Goal: Task Accomplishment & Management: Use online tool/utility

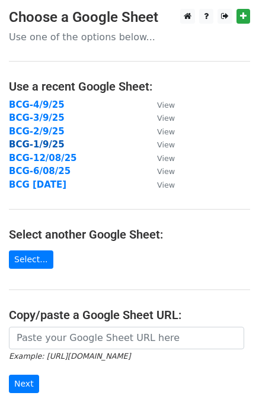
click at [49, 142] on strong "BCG-1/9/25" at bounding box center [37, 144] width 56 height 11
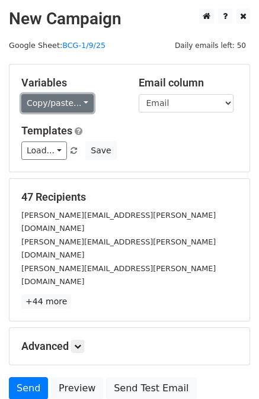
click at [66, 98] on link "Copy/paste..." at bounding box center [57, 103] width 72 height 18
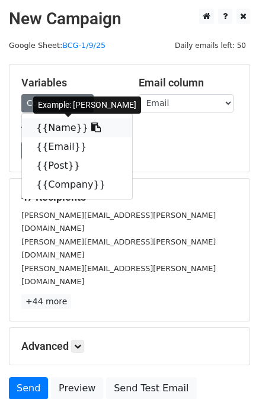
click at [62, 122] on link "{{Name}}" at bounding box center [77, 127] width 110 height 19
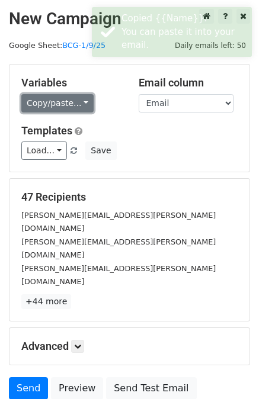
click at [69, 104] on link "Copy/paste..." at bounding box center [57, 103] width 72 height 18
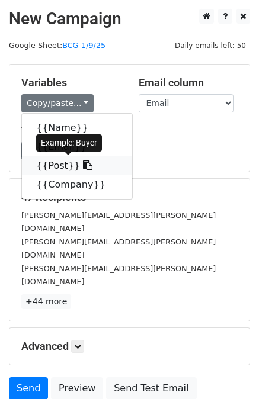
click at [59, 162] on link "{{Post}}" at bounding box center [77, 165] width 110 height 19
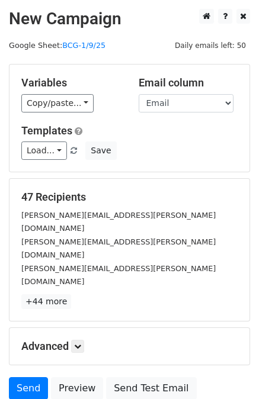
click at [79, 147] on span "Load... KMI GENERAL INQ NEW INQ 1 KMI NEW INQ KMI BRASS CABLE GLANDS INQUIRY 4 …" at bounding box center [53, 150] width 64 height 11
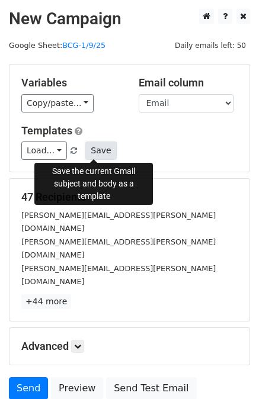
click at [85, 148] on button "Save" at bounding box center [100, 151] width 31 height 18
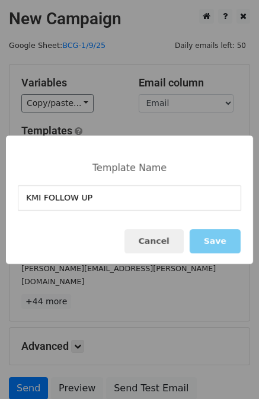
type input "KMI FOLLOW UP"
click at [211, 243] on button "Save" at bounding box center [215, 241] width 51 height 24
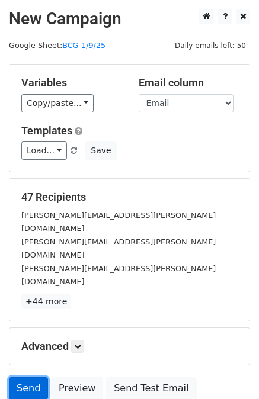
click at [22, 377] on link "Send" at bounding box center [28, 388] width 39 height 23
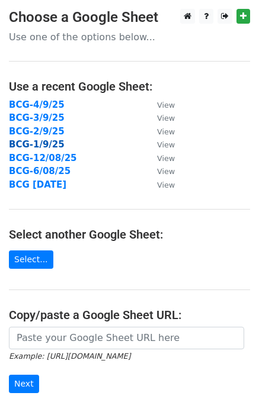
click at [40, 141] on strong "BCG-1/9/25" at bounding box center [37, 144] width 56 height 11
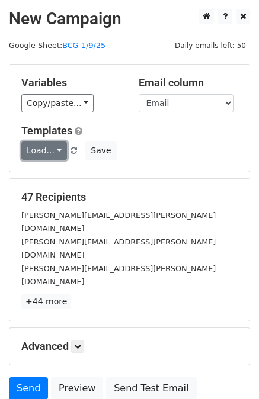
click at [55, 153] on link "Load..." at bounding box center [44, 151] width 46 height 18
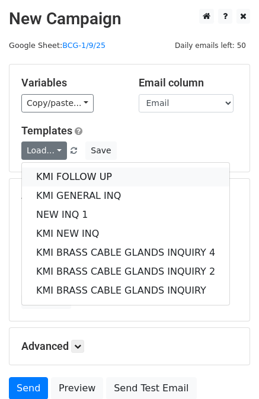
click at [86, 178] on link "KMI FOLLOW UP" at bounding box center [125, 177] width 207 height 19
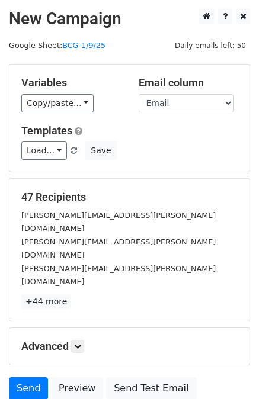
scroll to position [59, 0]
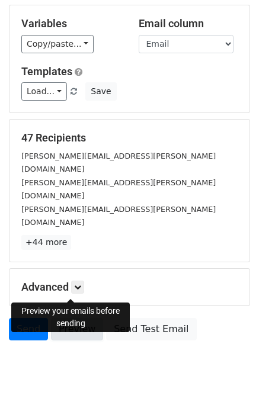
click at [69, 318] on link "Preview" at bounding box center [77, 329] width 52 height 23
click at [85, 318] on link "Preview" at bounding box center [77, 329] width 52 height 23
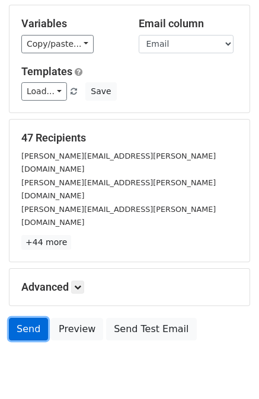
click at [26, 318] on link "Send" at bounding box center [28, 329] width 39 height 23
